Goal: Obtain resource: Obtain resource

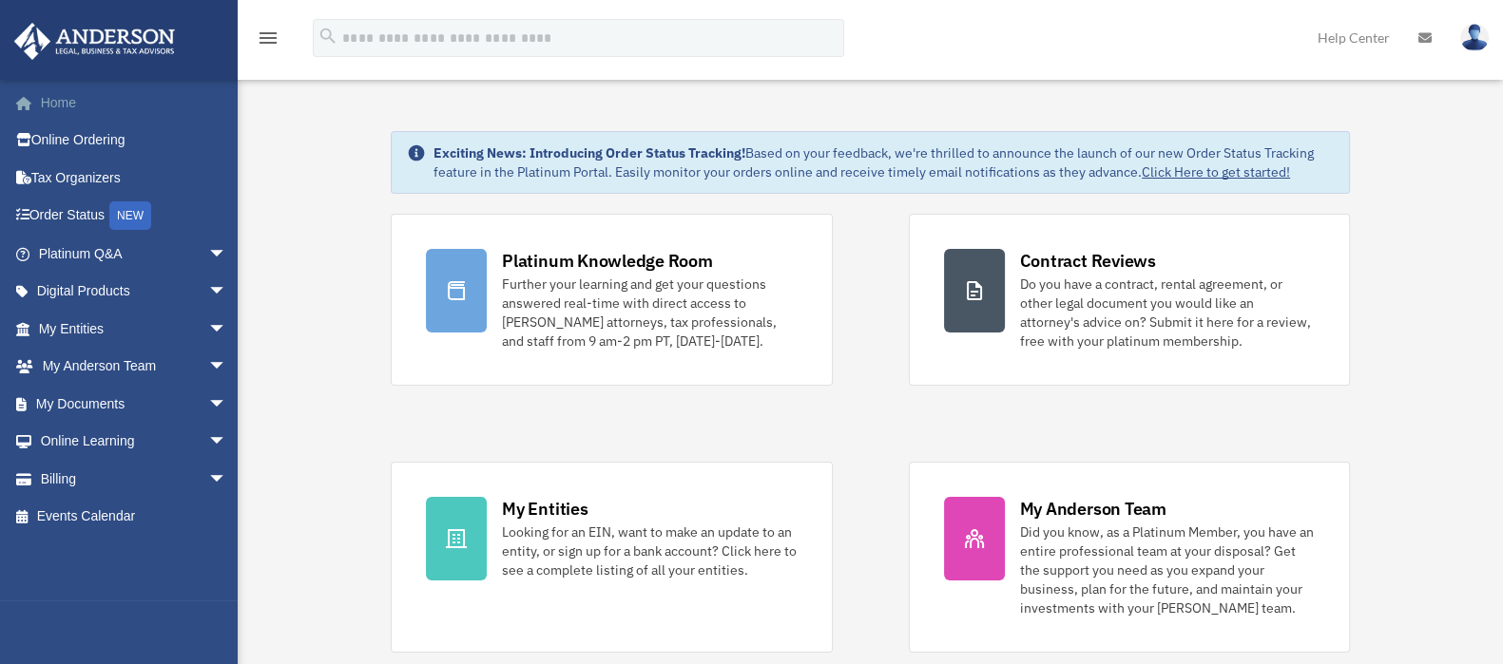
click at [67, 99] on link "Home" at bounding box center [134, 103] width 242 height 38
click at [208, 405] on span "arrow_drop_down" at bounding box center [227, 404] width 38 height 39
click at [123, 519] on link "Forms Library" at bounding box center [141, 517] width 229 height 38
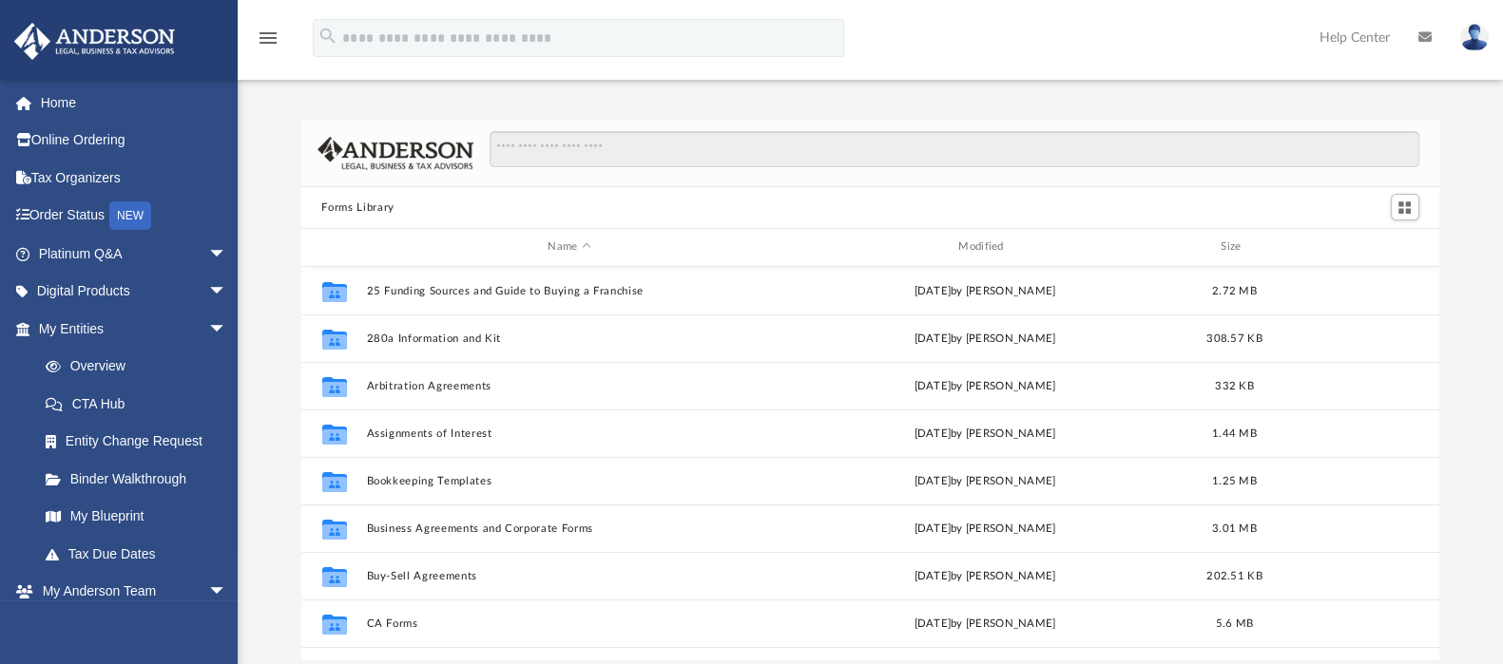
scroll to position [413, 1121]
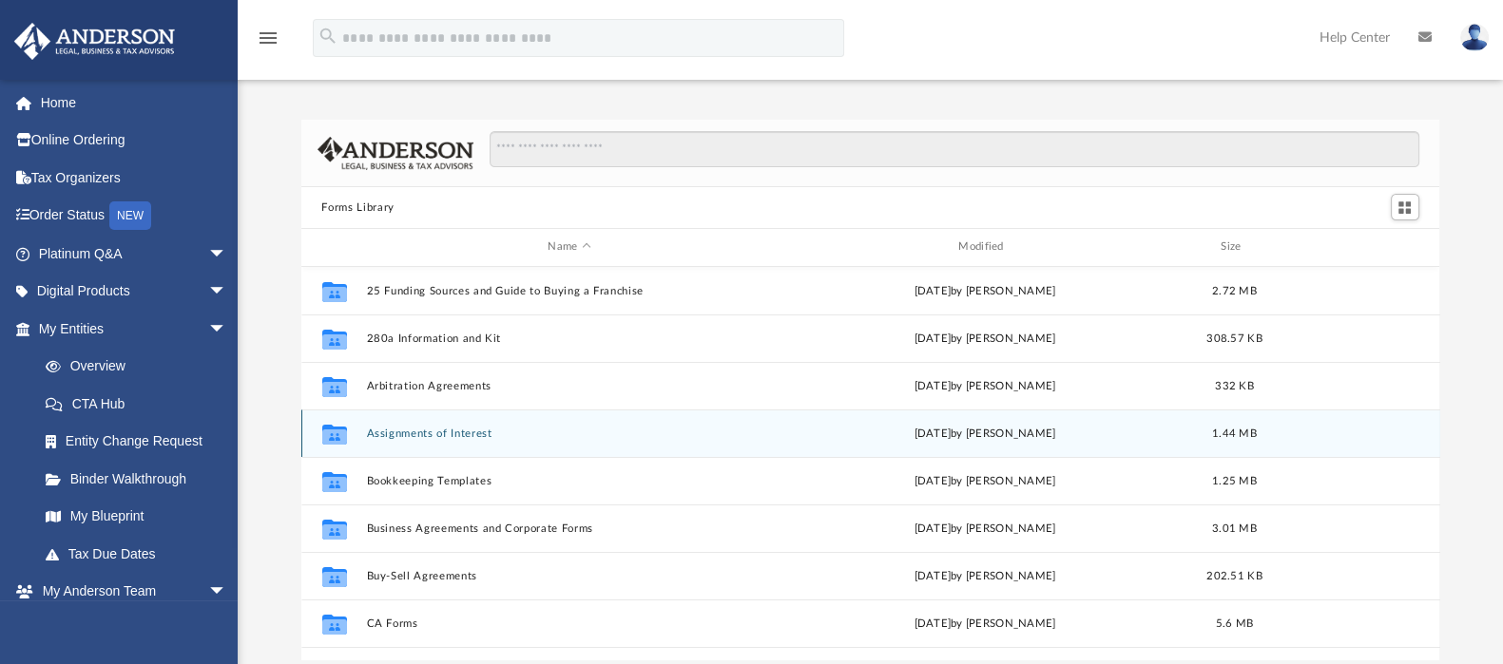
click at [442, 436] on button "Assignments of Interest" at bounding box center [569, 434] width 407 height 12
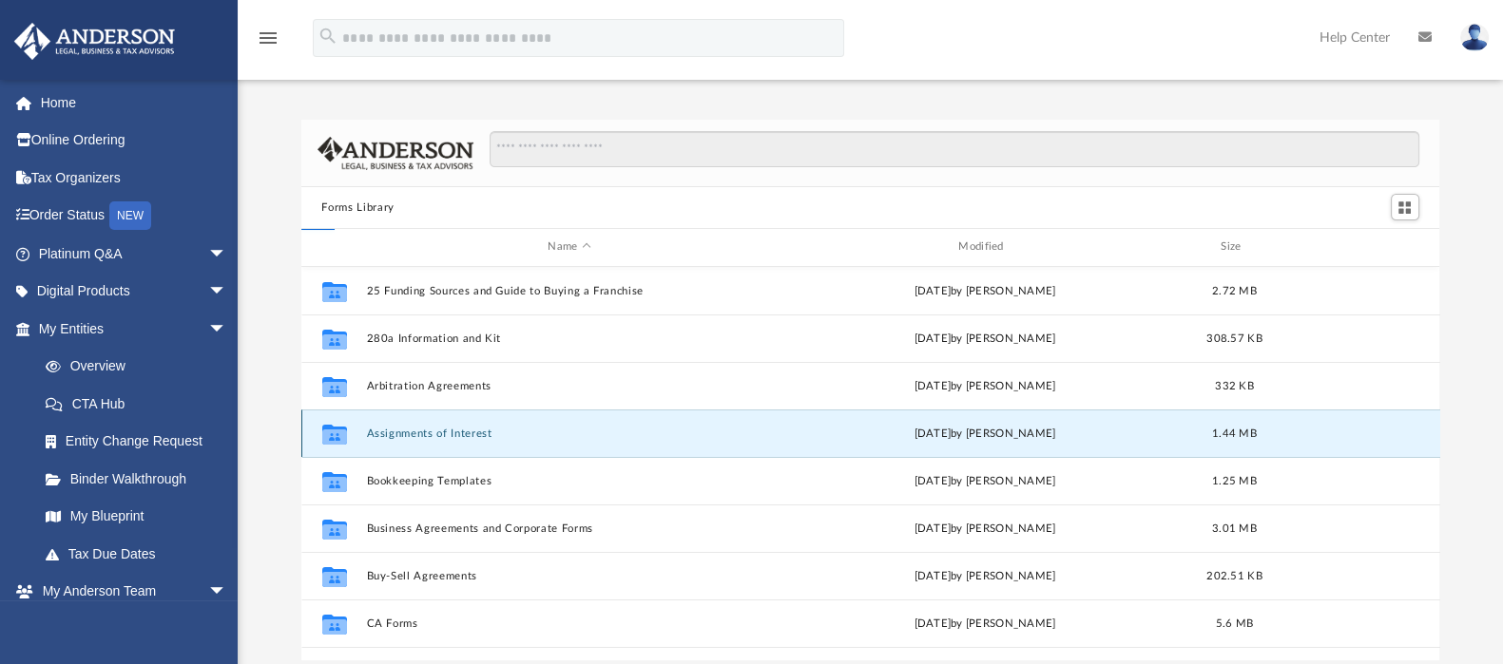
click at [442, 436] on button "Assignments of Interest" at bounding box center [569, 434] width 407 height 12
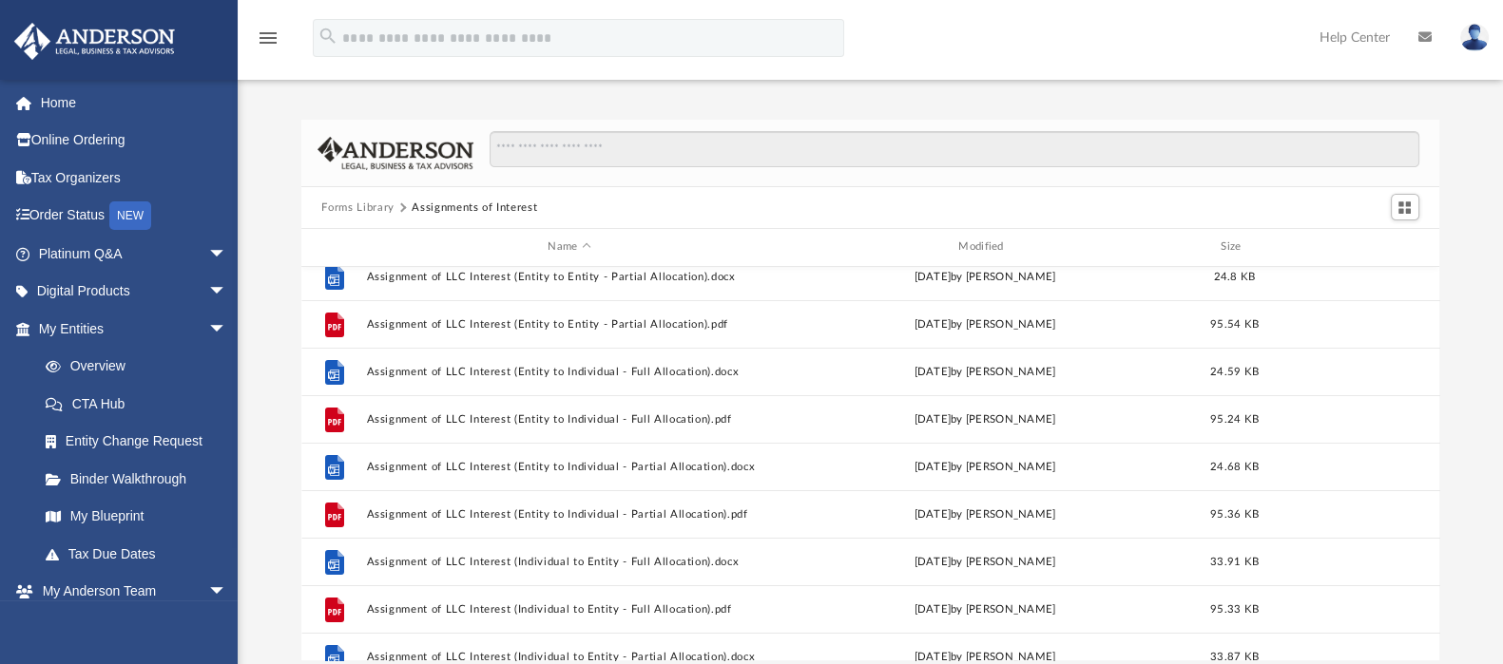
scroll to position [237, 0]
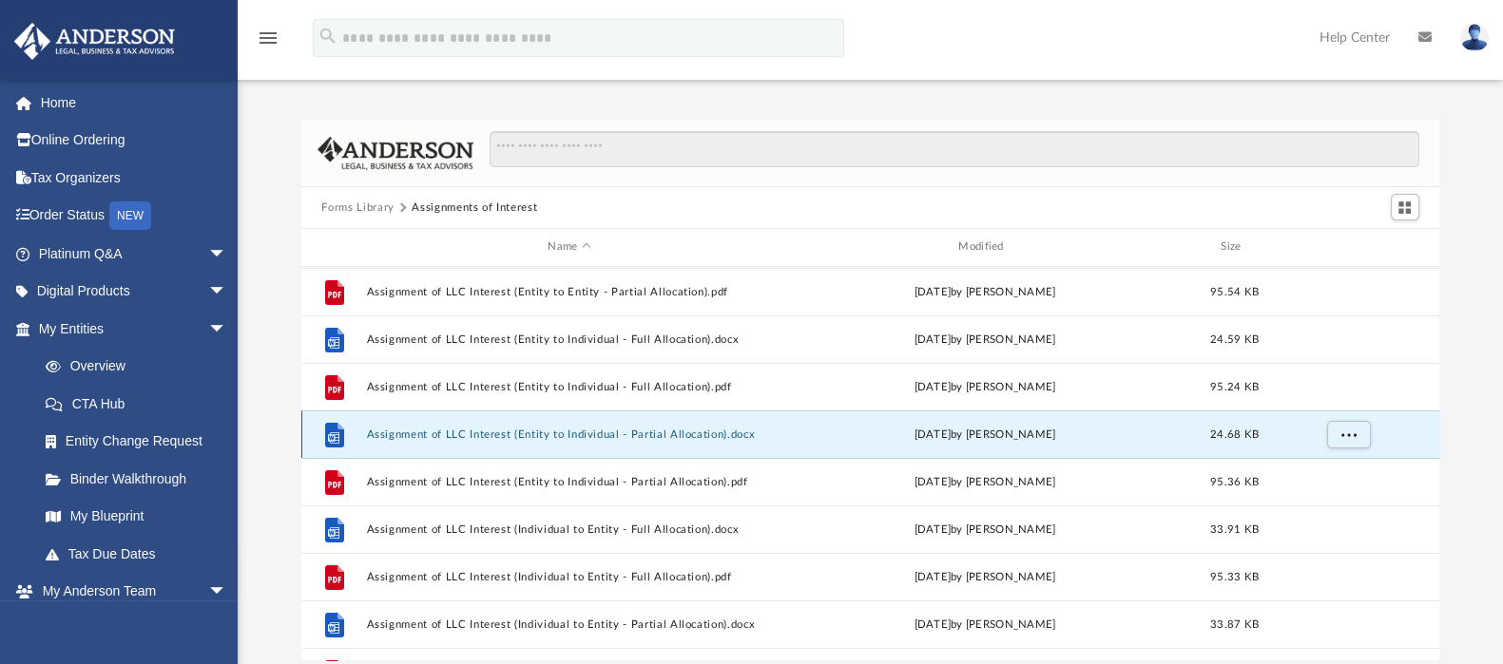
click at [490, 436] on button "Assignment of LLC Interest (Entity to Individual - Partial Allocation).docx" at bounding box center [569, 435] width 407 height 12
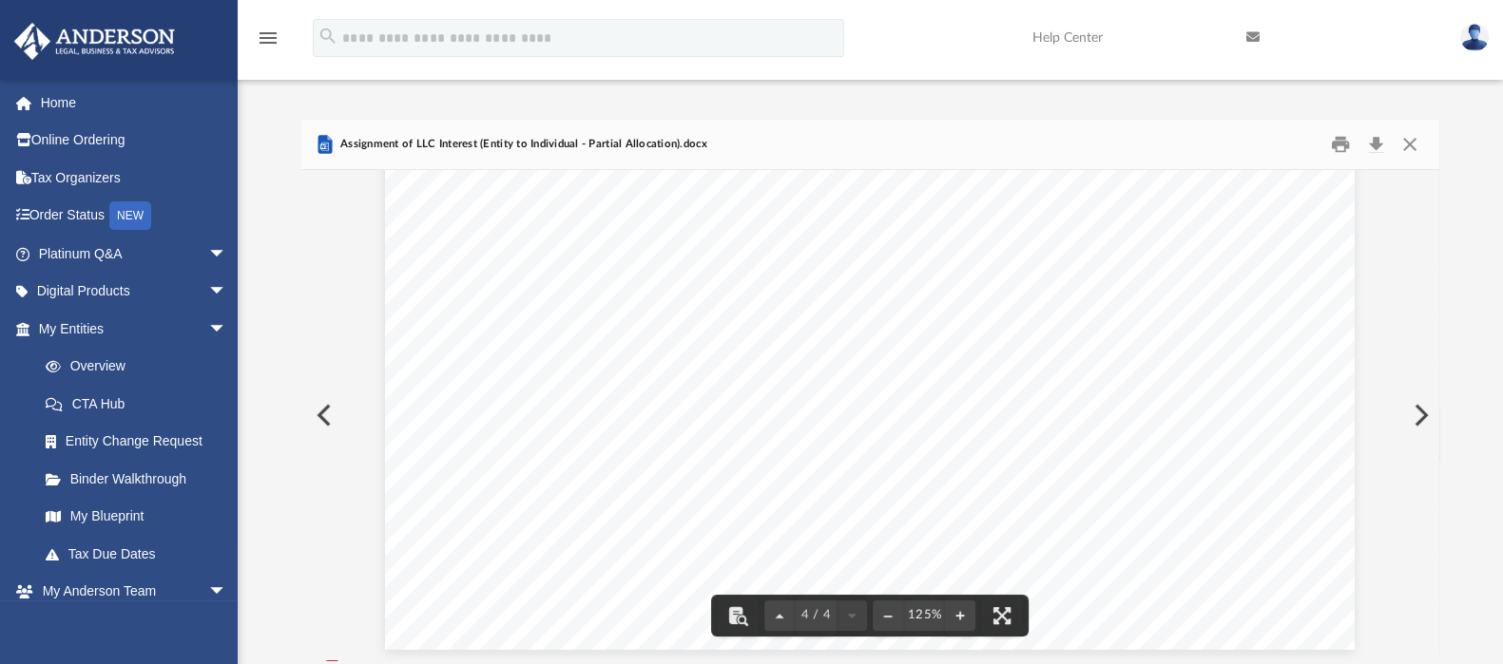
scroll to position [4641, 0]
